Goal: Find specific page/section

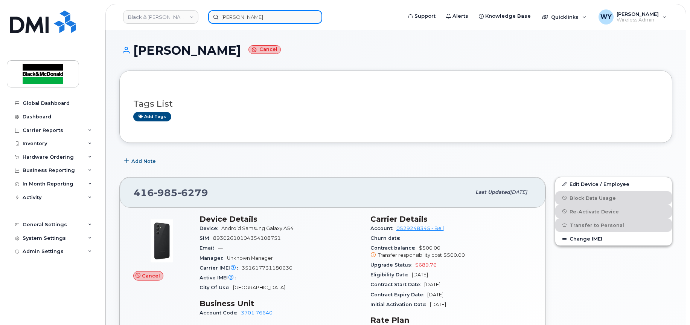
click at [256, 19] on input "[PERSON_NAME]" at bounding box center [265, 17] width 114 height 14
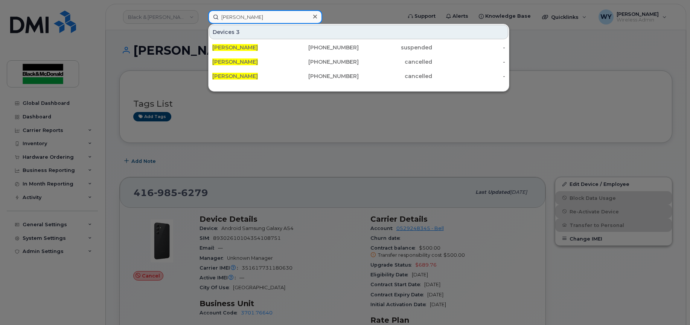
paste input "357167790599001"
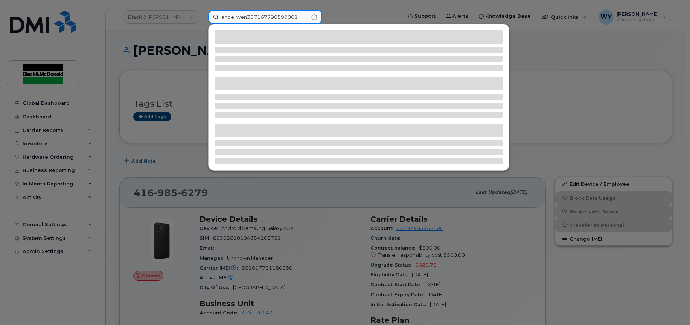
drag, startPoint x: 298, startPoint y: 17, endPoint x: 73, endPoint y: 14, distance: 224.8
click at [202, 14] on div "angel wen357167790599001" at bounding box center [302, 17] width 201 height 14
paste input
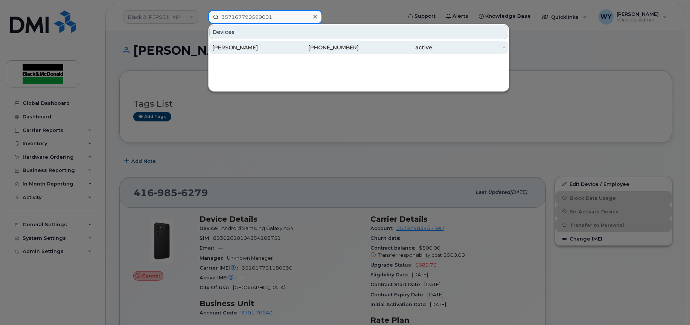
type input "357167790599001"
click at [270, 47] on div "[PERSON_NAME]" at bounding box center [248, 48] width 73 height 8
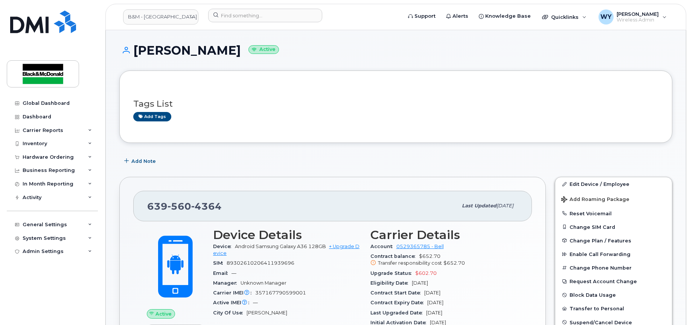
click at [279, 290] on span "357167790599001" at bounding box center [280, 293] width 51 height 6
copy span "357167790599001"
